Goal: Task Accomplishment & Management: Use online tool/utility

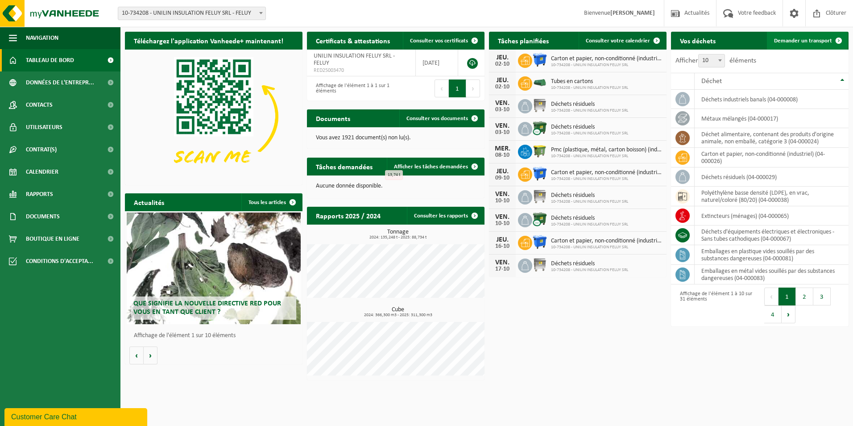
click at [810, 44] on link "Demander un transport" at bounding box center [807, 41] width 81 height 18
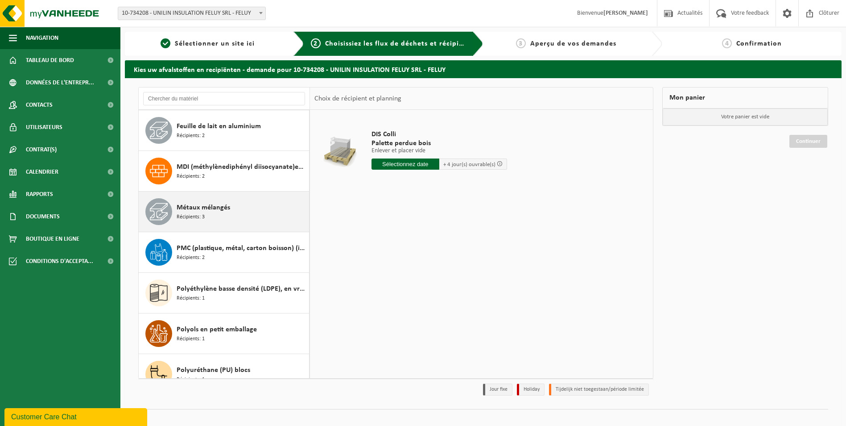
scroll to position [815, 0]
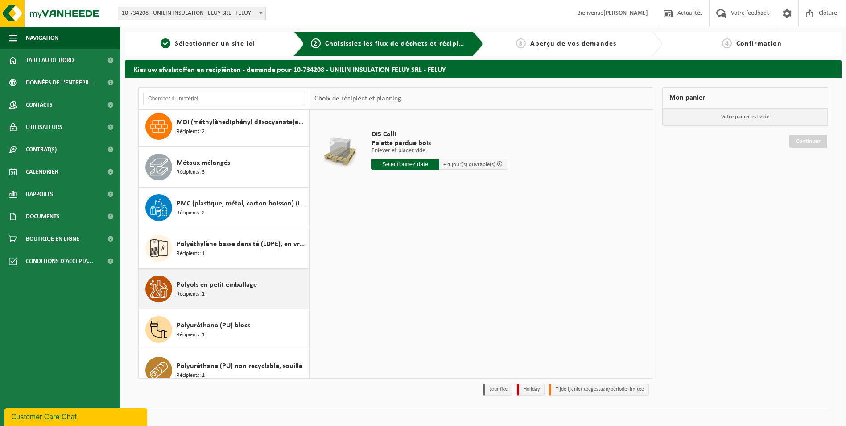
click at [247, 291] on div "Polyols en petit emballage Récipients: 1" at bounding box center [242, 288] width 130 height 27
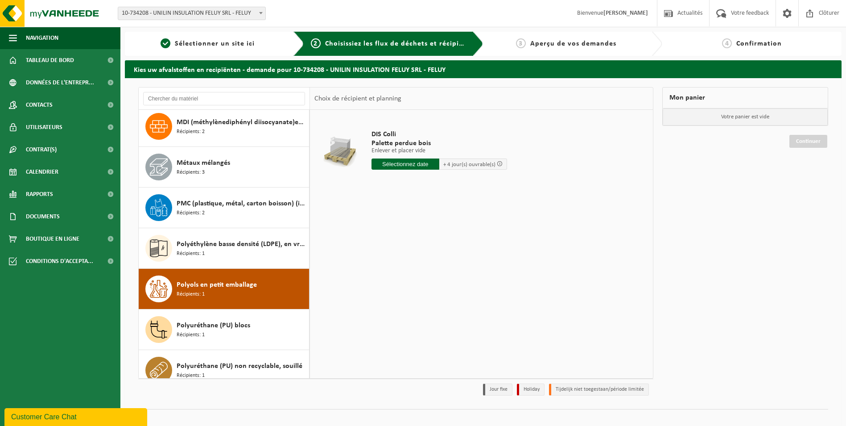
scroll to position [949, 0]
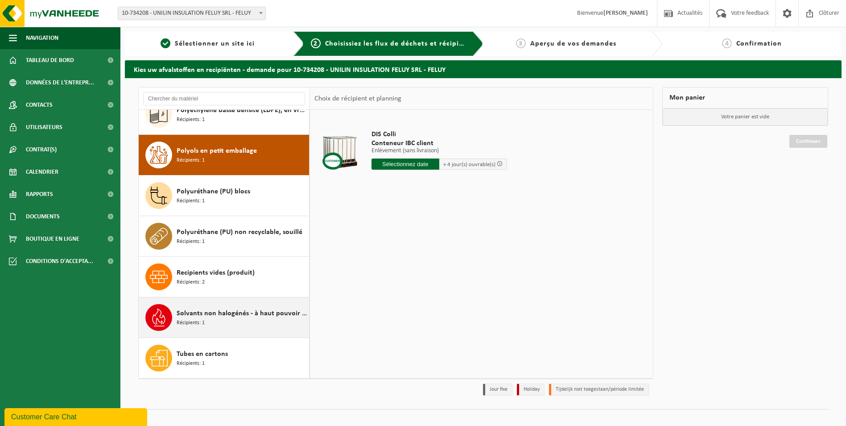
click at [230, 322] on div "Solvants non halogénés - à haut pouvoir calorifique en petits emballages (<200L…" at bounding box center [242, 317] width 130 height 27
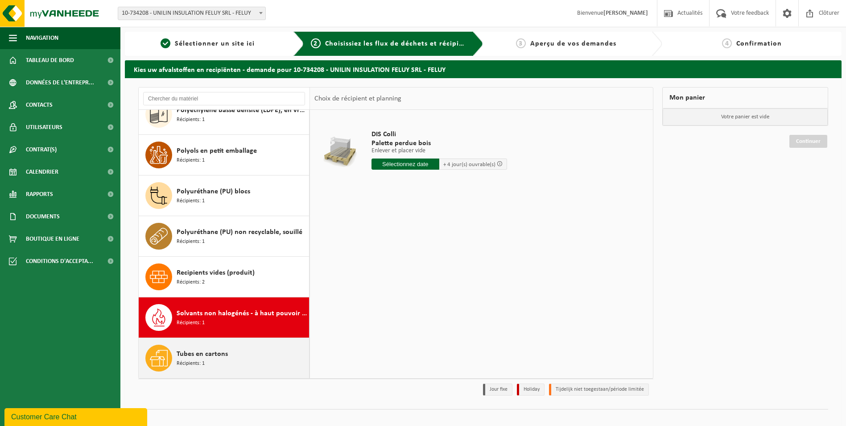
click at [236, 346] on div "Tubes en cartons Récipients: 1" at bounding box center [242, 357] width 130 height 27
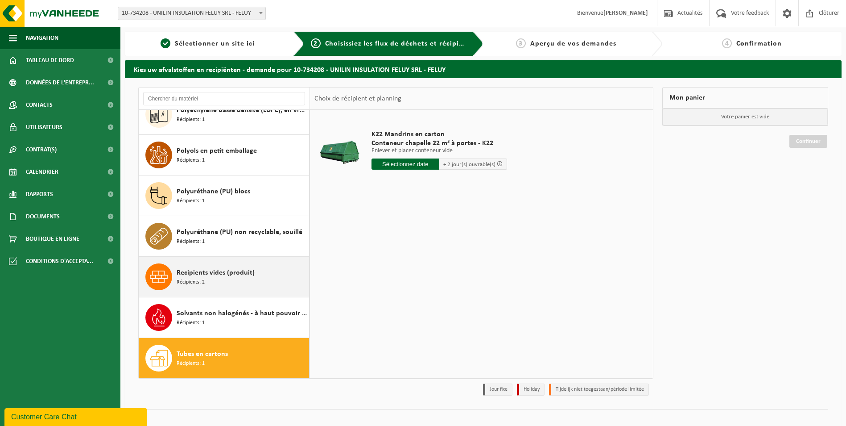
click at [213, 280] on div "Recipients vides (produit) Récipients: 2" at bounding box center [242, 276] width 130 height 27
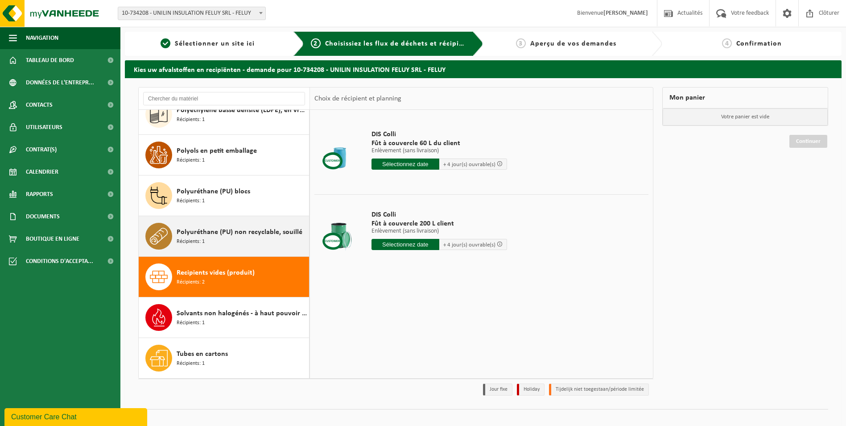
click at [215, 247] on div "Polyuréthane (PU) non recyclable, souillé Récipients: 1" at bounding box center [242, 236] width 130 height 27
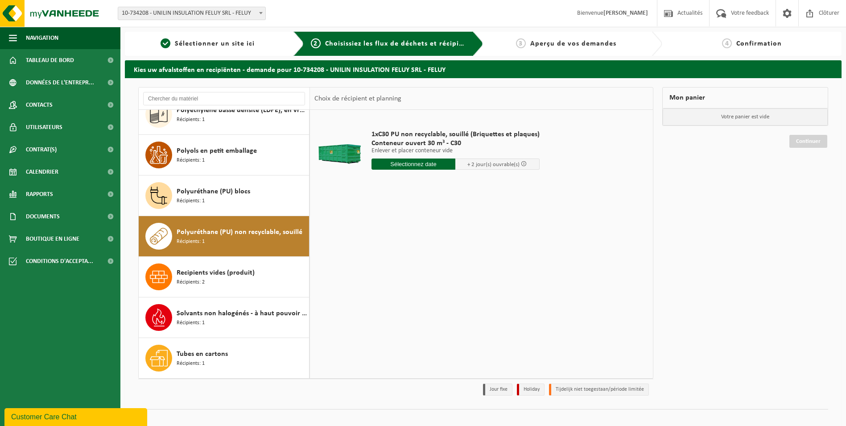
click at [212, 243] on div "Polyuréthane (PU) non recyclable, souillé Récipients: 1" at bounding box center [242, 236] width 130 height 27
click at [424, 162] on input "text" at bounding box center [414, 163] width 84 height 11
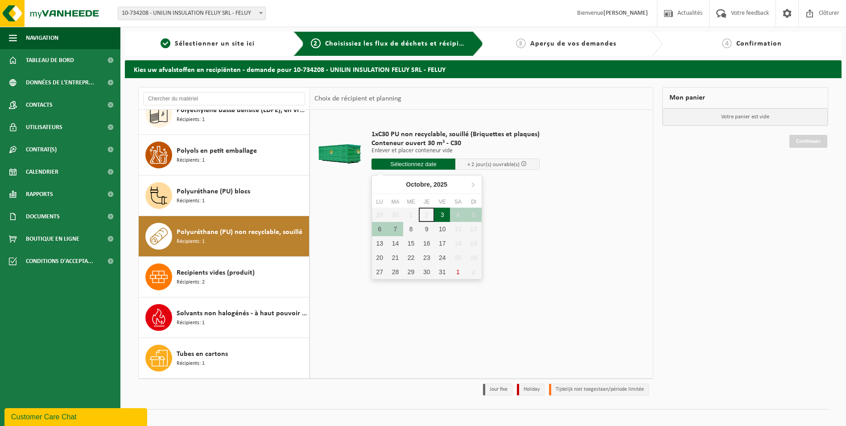
click at [441, 216] on div "3" at bounding box center [442, 214] width 16 height 14
type input "à partir de 2025-10-03"
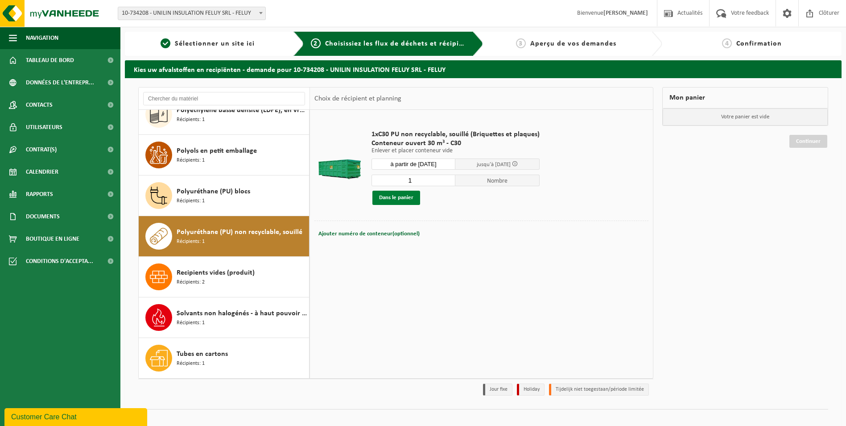
click at [395, 202] on button "Dans le panier" at bounding box center [396, 197] width 48 height 14
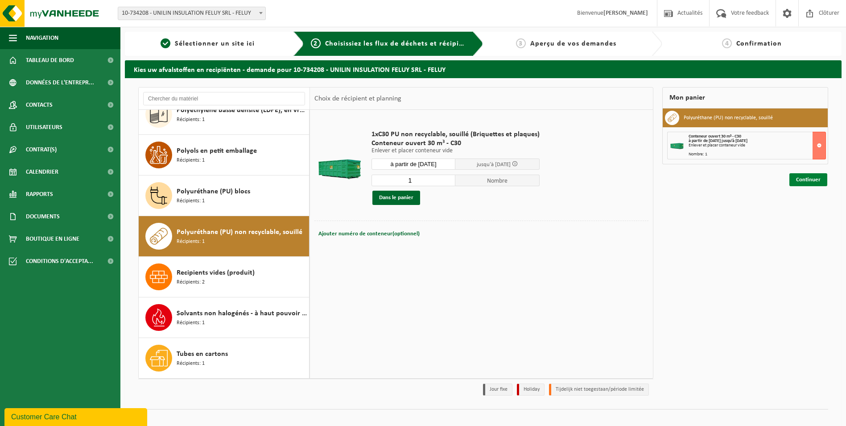
click at [819, 182] on link "Continuer" at bounding box center [809, 179] width 38 height 13
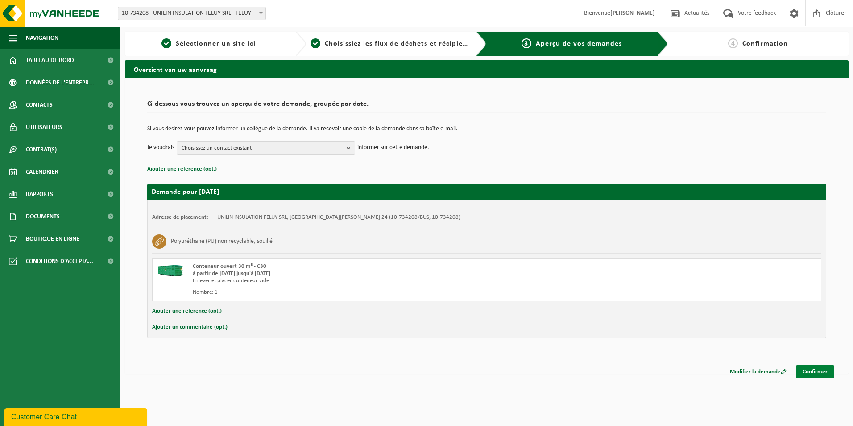
click at [821, 374] on link "Confirmer" at bounding box center [815, 371] width 38 height 13
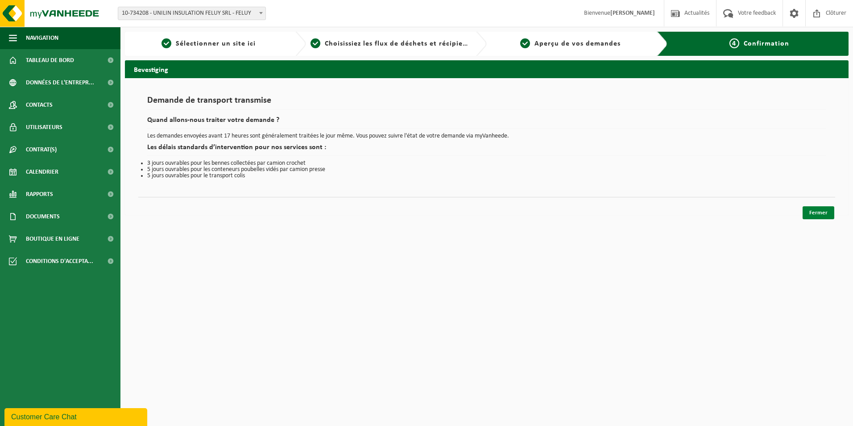
click at [811, 216] on link "Fermer" at bounding box center [818, 212] width 32 height 13
